Goal: Task Accomplishment & Management: Use online tool/utility

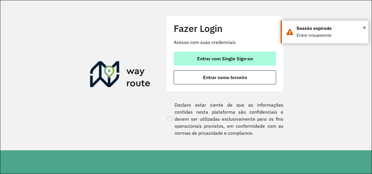
click at [204, 59] on span "Entrar com Single Sign-on" at bounding box center [225, 58] width 56 height 5
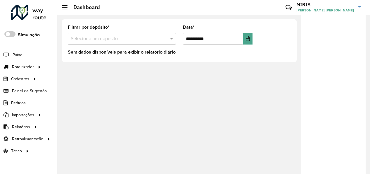
click at [333, 120] on div at bounding box center [333, 96] width 64 height 163
